Goal: Unclear

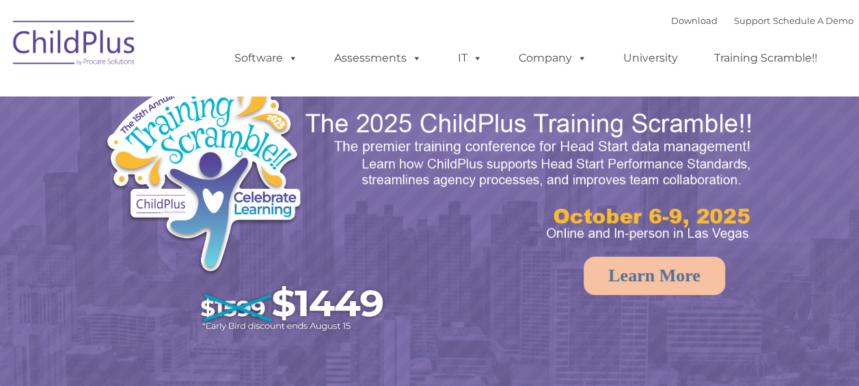
select select "MEDIUM"
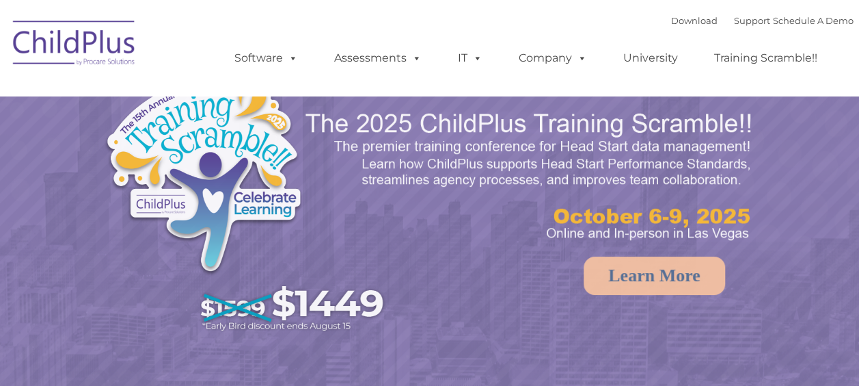
select select "MEDIUM"
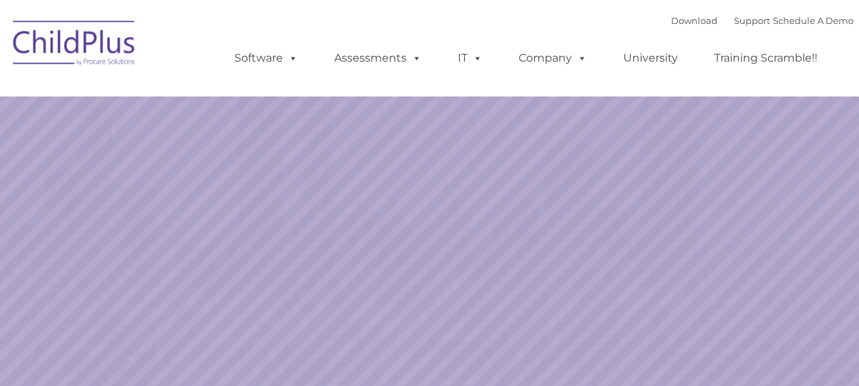
select select "MEDIUM"
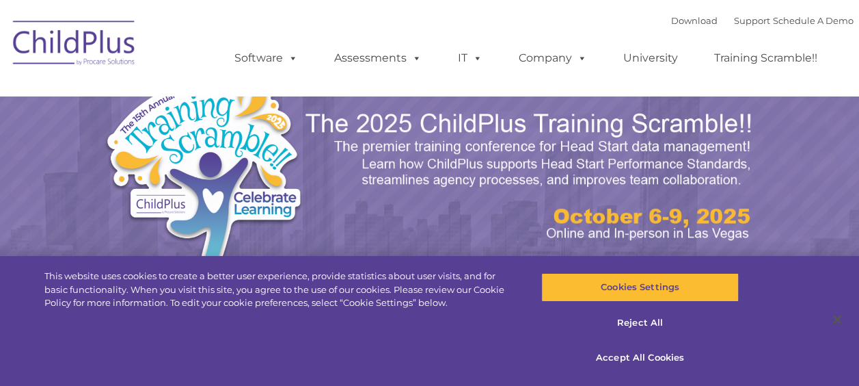
select select "MEDIUM"
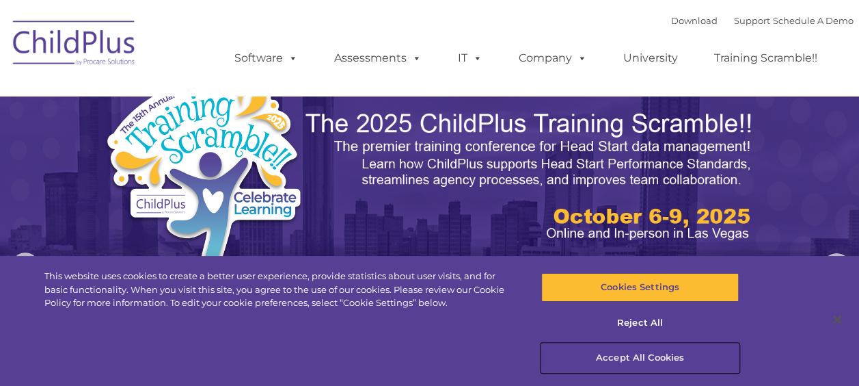
click at [623, 360] on button "Accept All Cookies" at bounding box center [640, 357] width 198 height 29
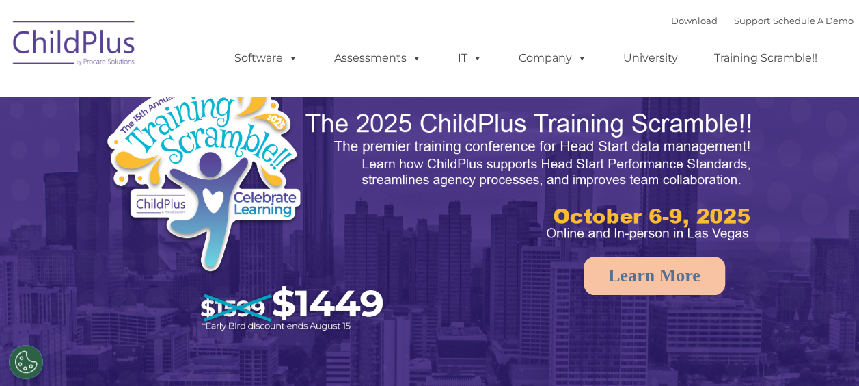
select select "MEDIUM"
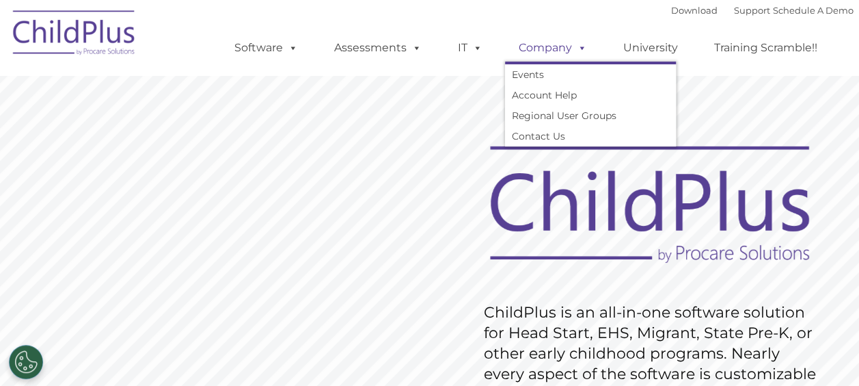
click at [578, 51] on span at bounding box center [579, 47] width 15 height 13
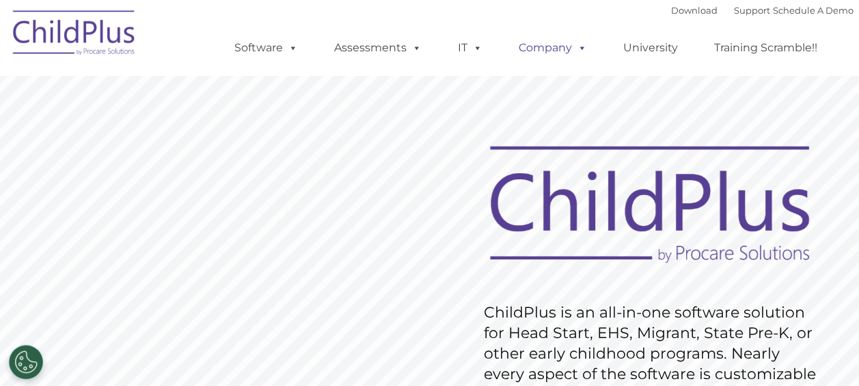
click at [578, 51] on span at bounding box center [579, 47] width 15 height 13
